Goal: Find specific page/section: Find specific page/section

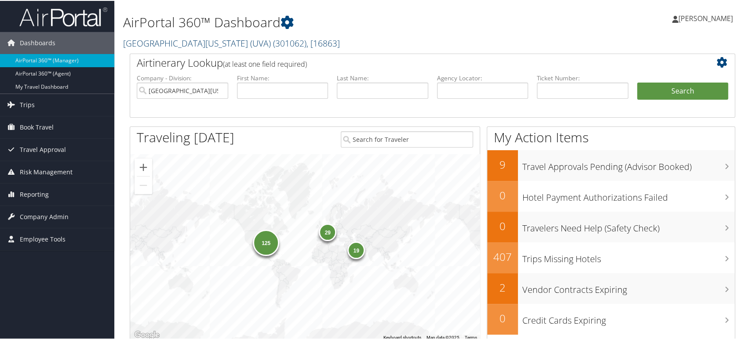
click at [178, 44] on link "University of Virginia (UVA) ( 301062 ) , [ 16863 ]" at bounding box center [231, 42] width 217 height 12
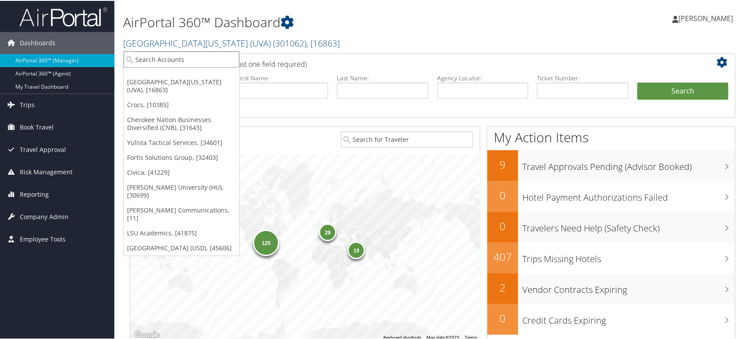
click at [165, 52] on input "search" at bounding box center [181, 59] width 116 height 16
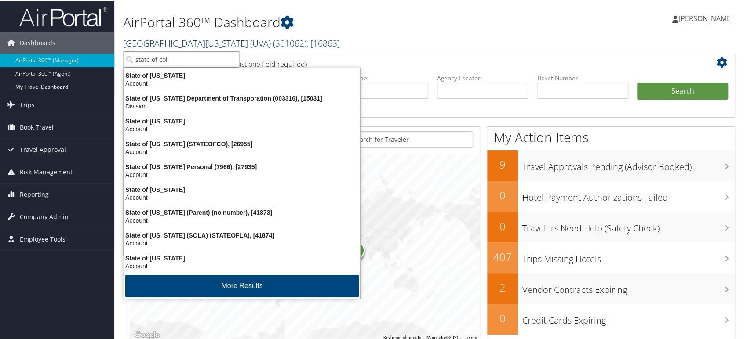
type input "state of colo"
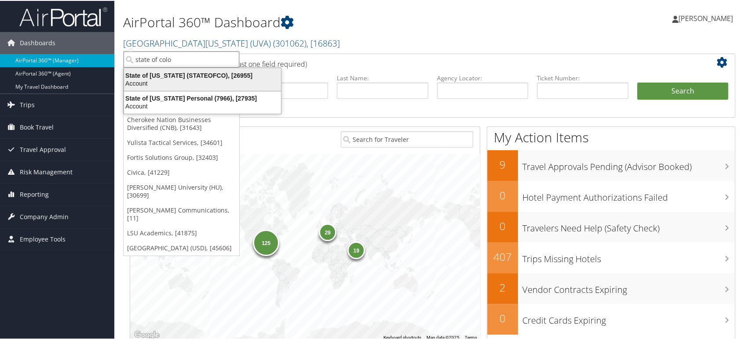
click at [193, 73] on div "State of Colorado (STATEOFCO), [26955]" at bounding box center [202, 75] width 167 height 8
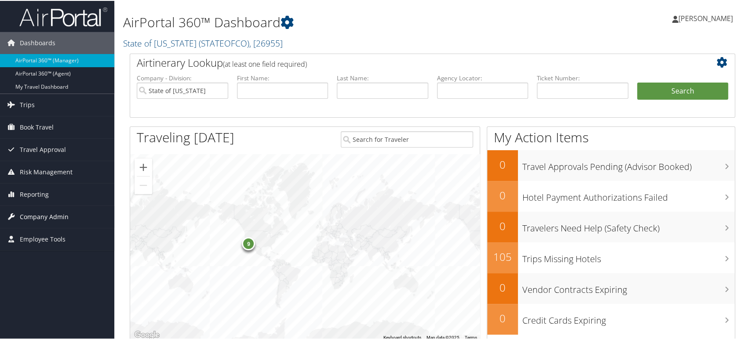
click at [28, 213] on span "Company Admin" at bounding box center [44, 216] width 49 height 22
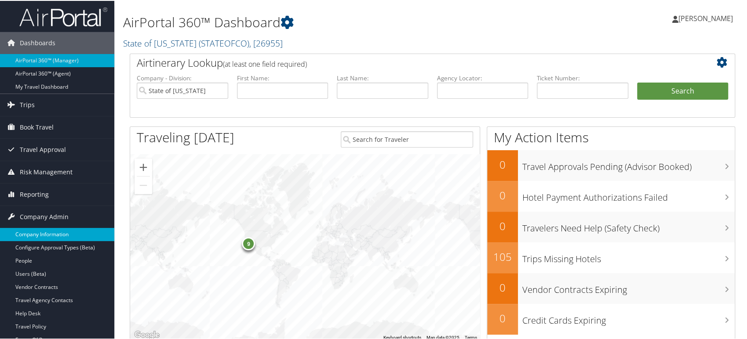
click at [36, 231] on link "Company Information" at bounding box center [57, 233] width 114 height 13
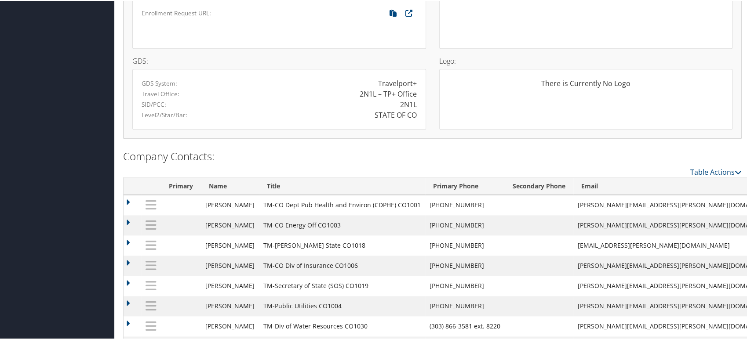
scroll to position [635, 0]
drag, startPoint x: 372, startPoint y: 108, endPoint x: 413, endPoint y: 116, distance: 41.7
click at [413, 116] on div "STATE OF CO" at bounding box center [395, 114] width 42 height 11
copy div "STATE OF CO"
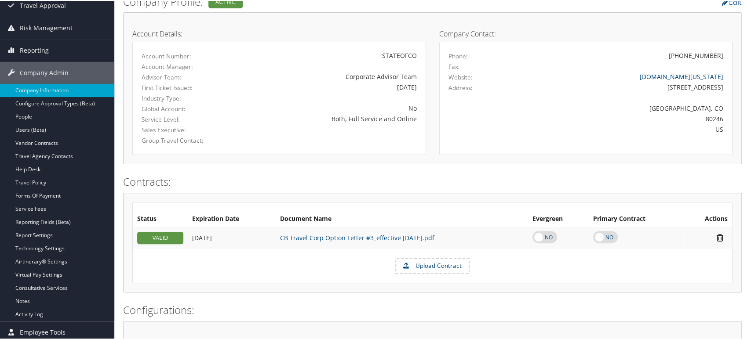
scroll to position [244, 0]
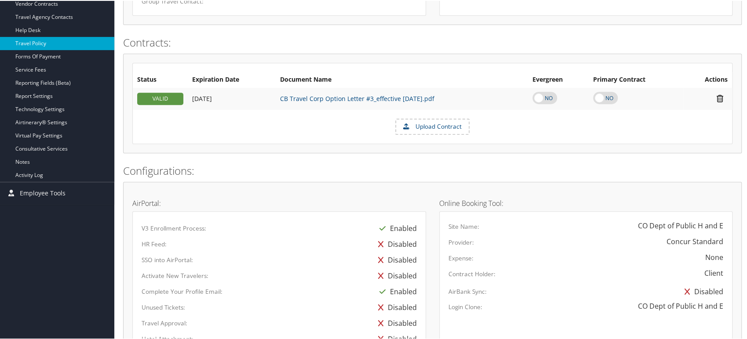
click at [39, 42] on link "Travel Policy" at bounding box center [57, 42] width 114 height 13
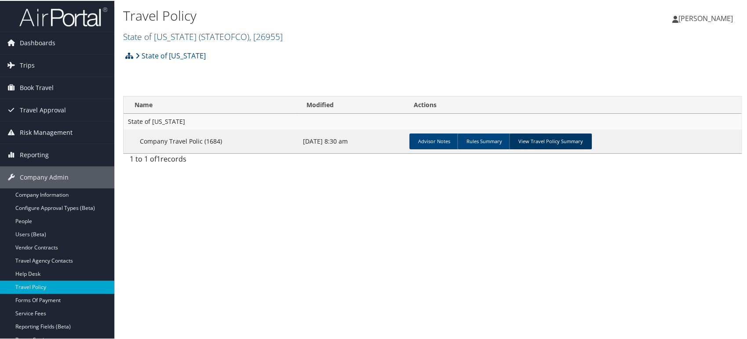
click at [543, 142] on link "View Travel Policy Summary" at bounding box center [550, 141] width 83 height 16
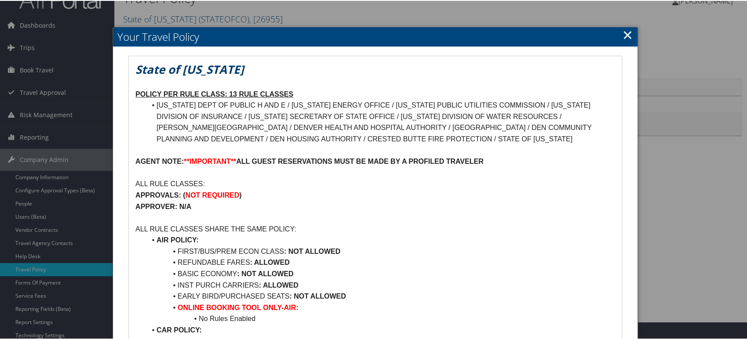
scroll to position [146, 0]
